Goal: Find specific page/section: Find specific page/section

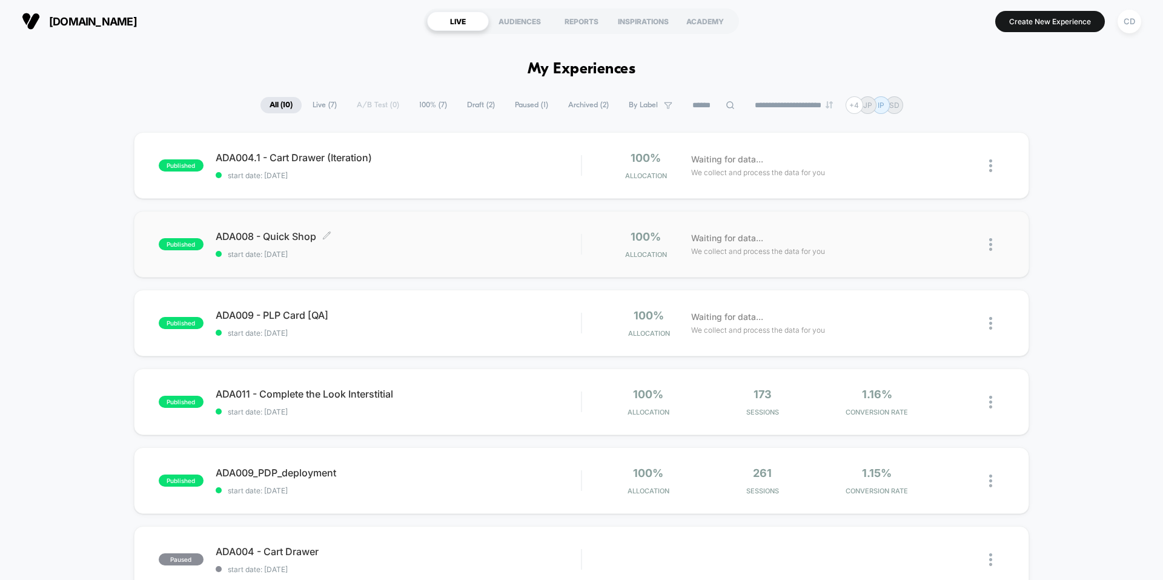
click at [401, 243] on div "ADA008 - Quick Shop Click to edit experience details Click to edit experience d…" at bounding box center [398, 244] width 365 height 28
